Goal: Task Accomplishment & Management: Manage account settings

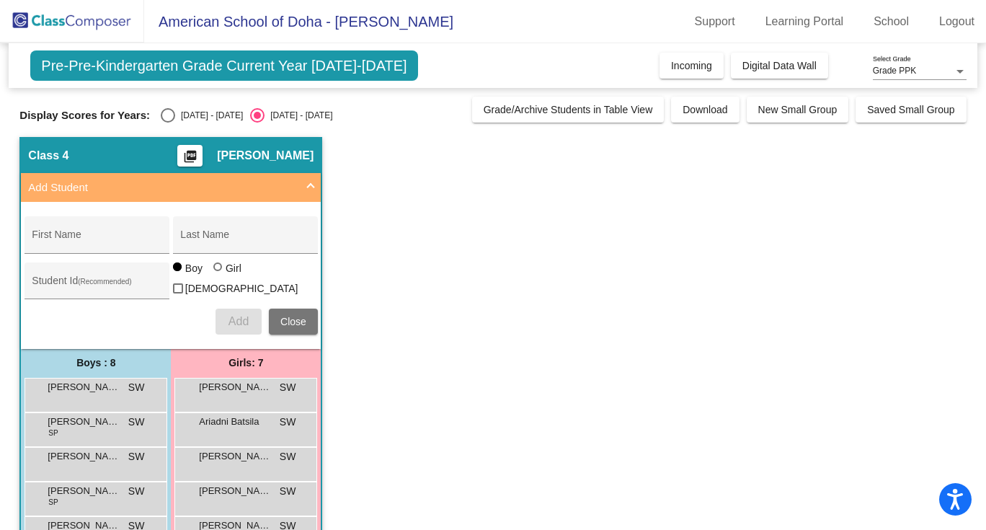
scroll to position [144, 0]
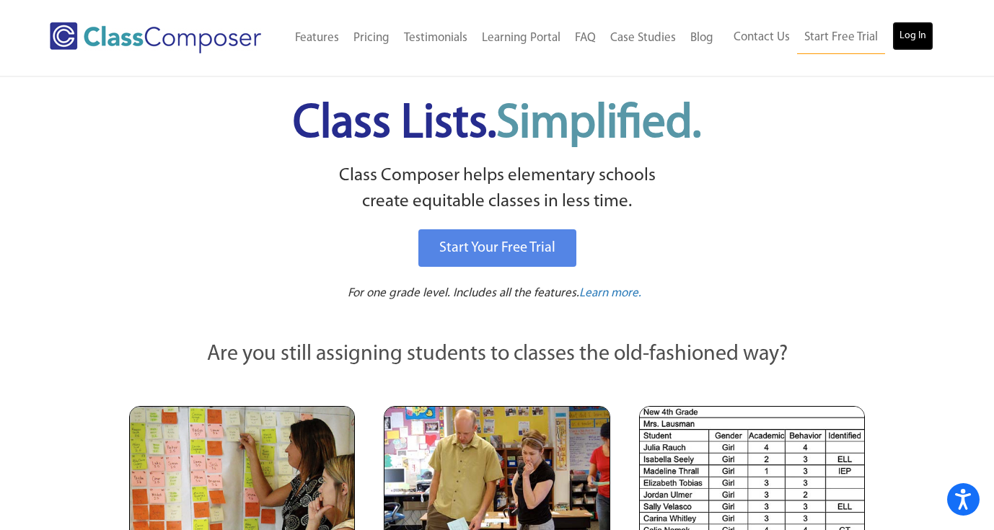
click at [911, 32] on link "Log In" at bounding box center [912, 36] width 41 height 29
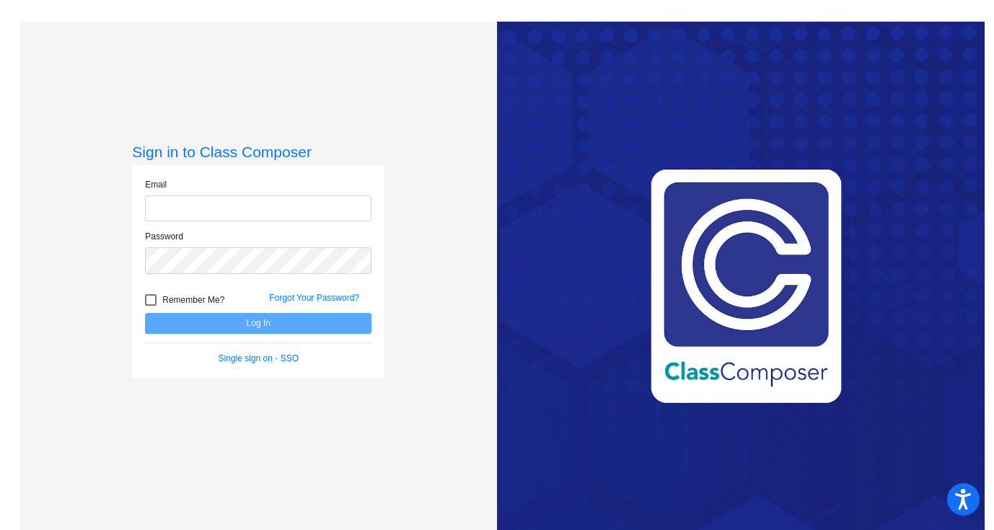
click at [255, 203] on input "email" at bounding box center [258, 208] width 226 height 27
type input "[PERSON_NAME][EMAIL_ADDRESS][PERSON_NAME][DOMAIN_NAME]"
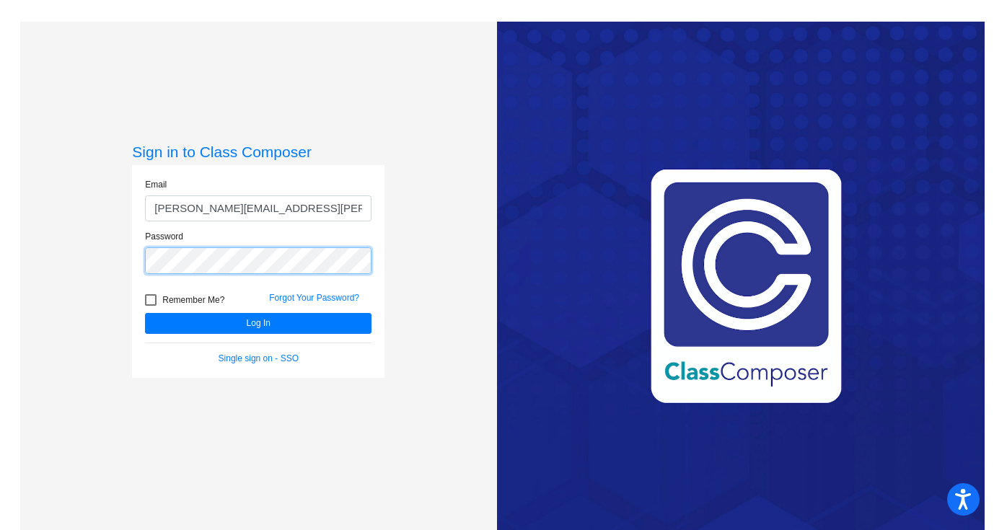
click at [145, 313] on button "Log In" at bounding box center [258, 323] width 226 height 21
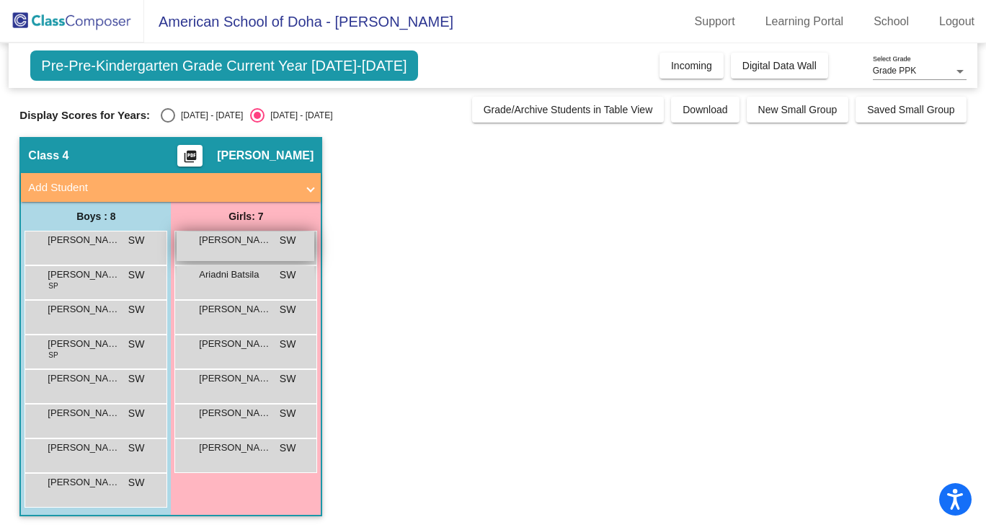
drag, startPoint x: 240, startPoint y: 263, endPoint x: 247, endPoint y: 259, distance: 8.4
click at [247, 259] on div "Ann Osman SW lock do_not_disturb_alt" at bounding box center [246, 248] width 143 height 35
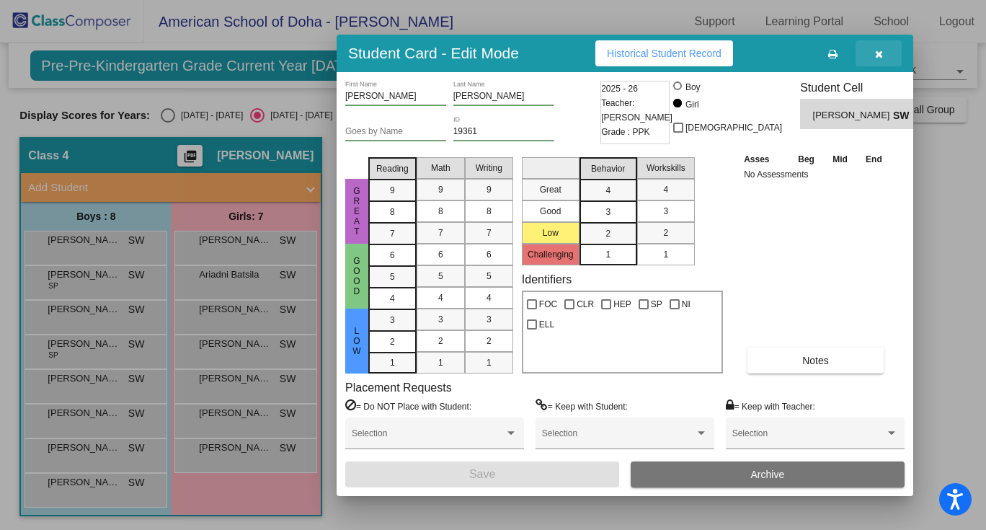
click at [877, 59] on button "button" at bounding box center [879, 53] width 46 height 26
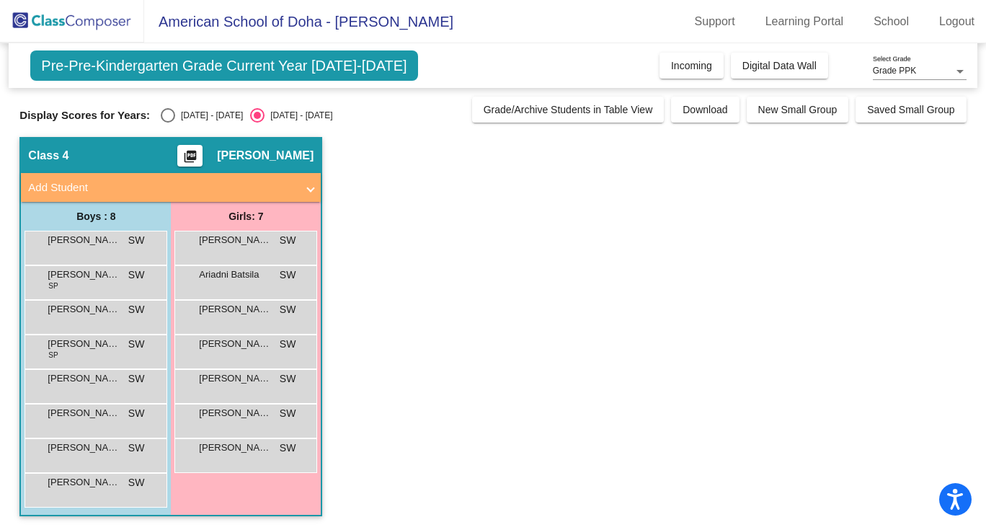
click at [438, 303] on app-classroom "Class 4 picture_as_pdf Susanne Wolstenholme Add Student First Name Last Name St…" at bounding box center [492, 334] width 947 height 394
